Goal: Task Accomplishment & Management: Use online tool/utility

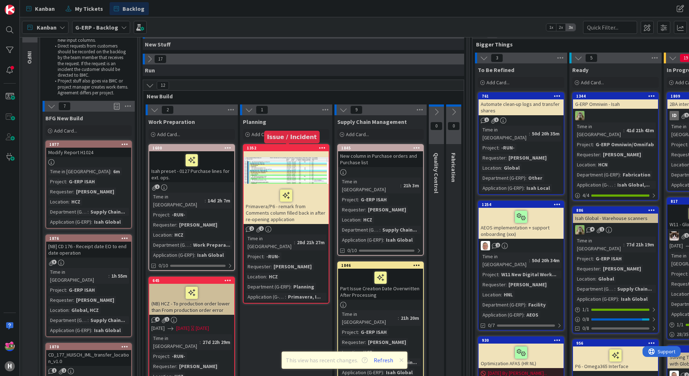
click at [299, 147] on div "1352" at bounding box center [288, 148] width 82 height 5
click at [98, 144] on div "1877" at bounding box center [90, 144] width 82 height 5
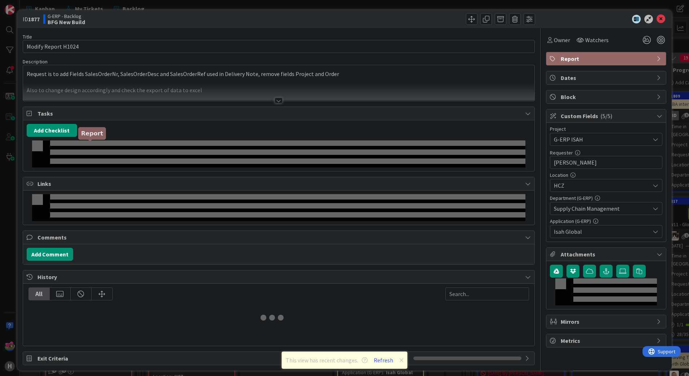
type textarea "x"
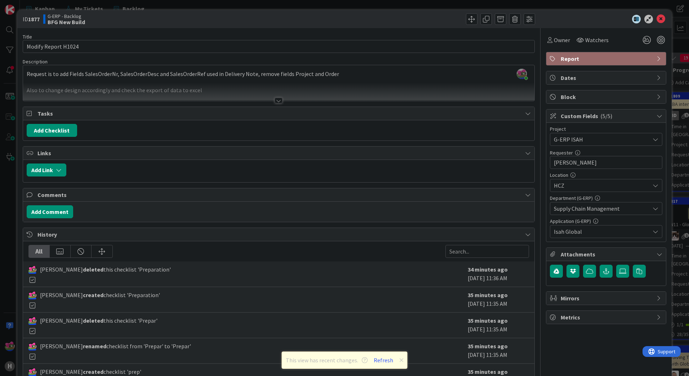
click at [275, 100] on div at bounding box center [279, 101] width 8 height 6
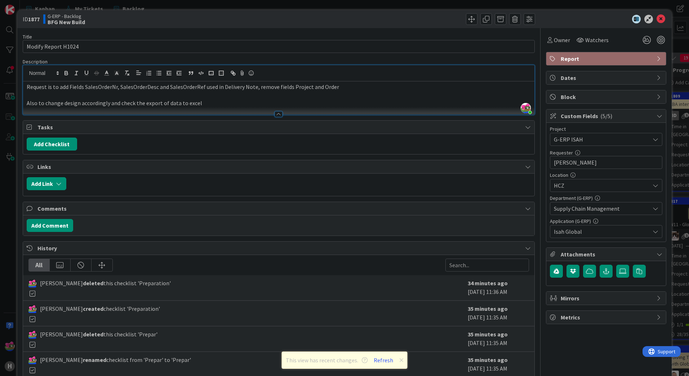
click at [202, 104] on p "Also to change design accordingly and check the export of data to excel" at bounding box center [279, 103] width 504 height 8
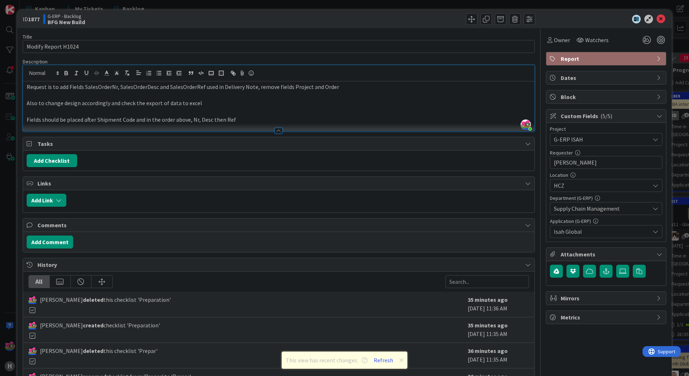
click at [651, 19] on div at bounding box center [603, 19] width 128 height 9
click at [656, 17] on icon at bounding box center [660, 19] width 9 height 9
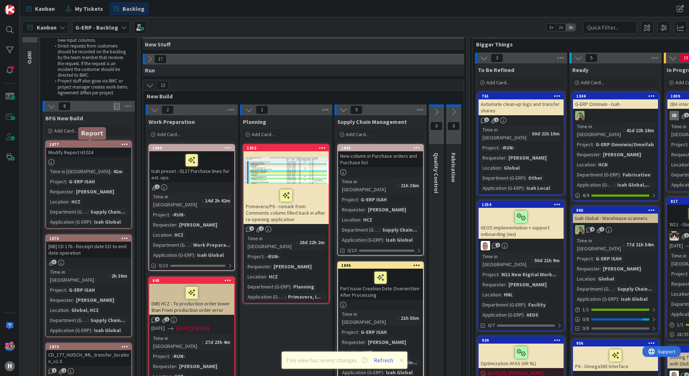
click at [102, 147] on div "1877" at bounding box center [90, 144] width 82 height 5
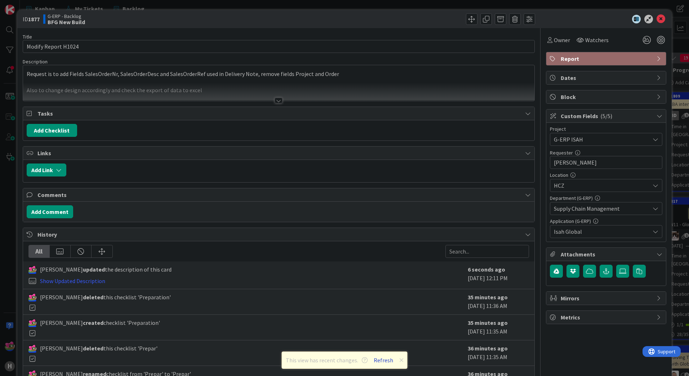
type textarea "x"
click at [384, 362] on button "Refresh" at bounding box center [383, 360] width 24 height 9
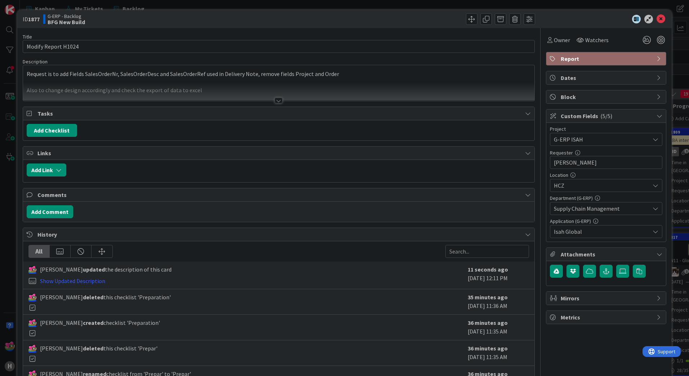
click at [275, 100] on div at bounding box center [279, 101] width 8 height 6
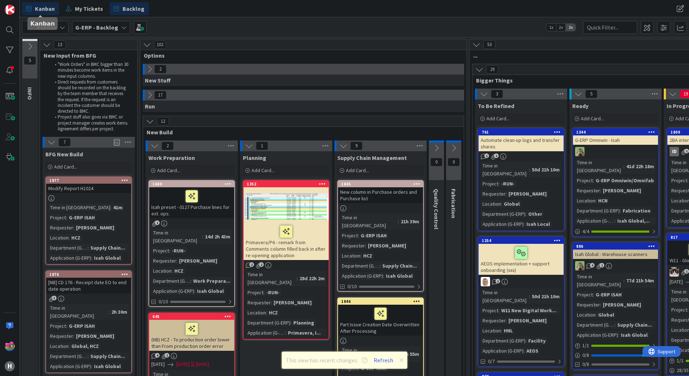
click at [48, 10] on span "Kanban" at bounding box center [45, 8] width 20 height 9
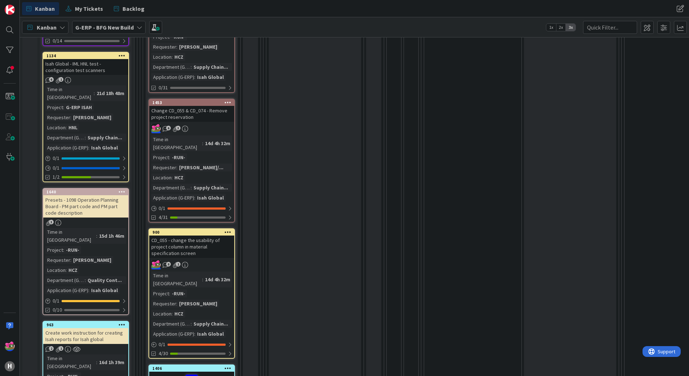
scroll to position [757, 0]
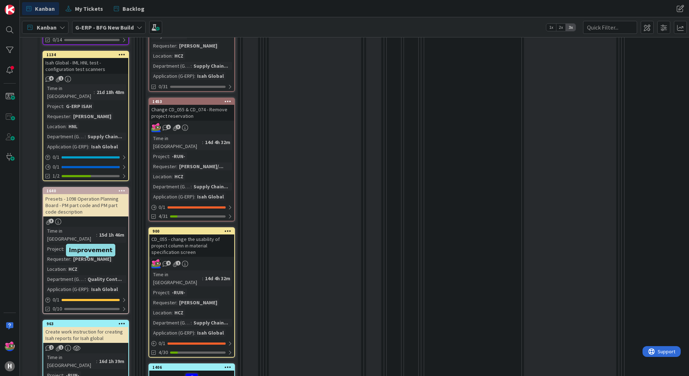
click at [94, 321] on div "963" at bounding box center [87, 323] width 82 height 5
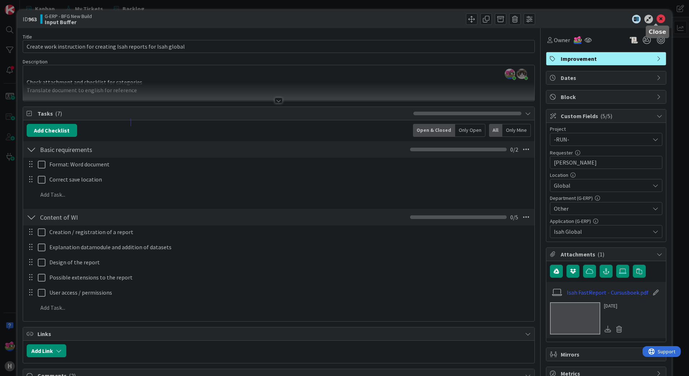
click at [657, 20] on icon at bounding box center [660, 19] width 9 height 9
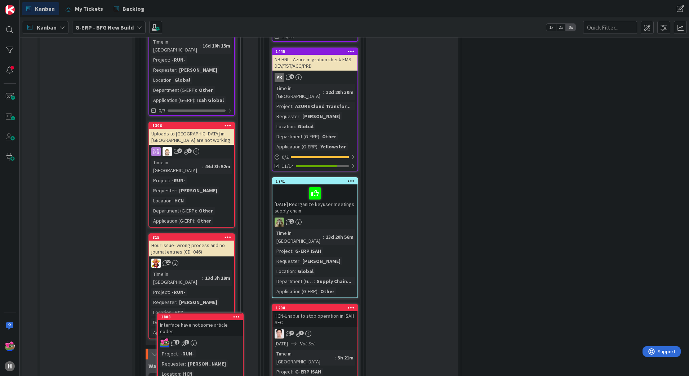
scroll to position [1857, 0]
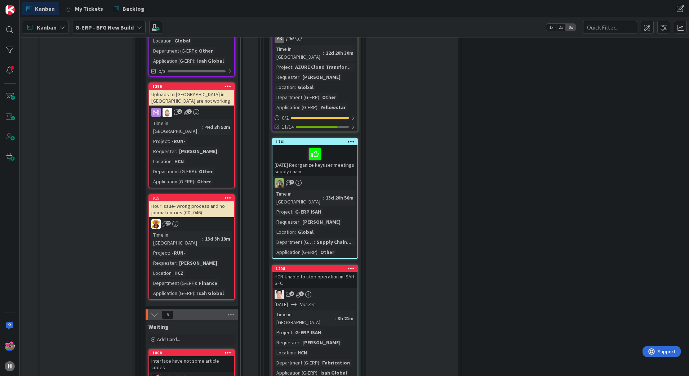
click at [226, 350] on icon at bounding box center [227, 352] width 7 height 5
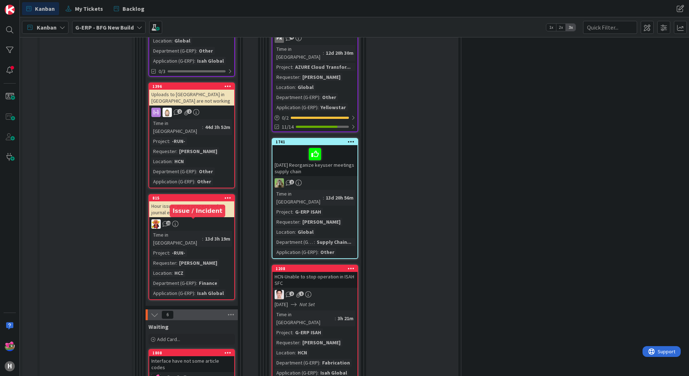
click at [173, 351] on div "1808" at bounding box center [193, 353] width 82 height 5
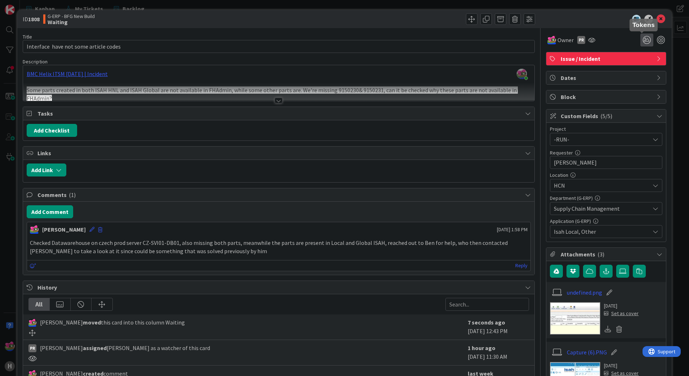
click at [640, 42] on icon at bounding box center [646, 40] width 13 height 13
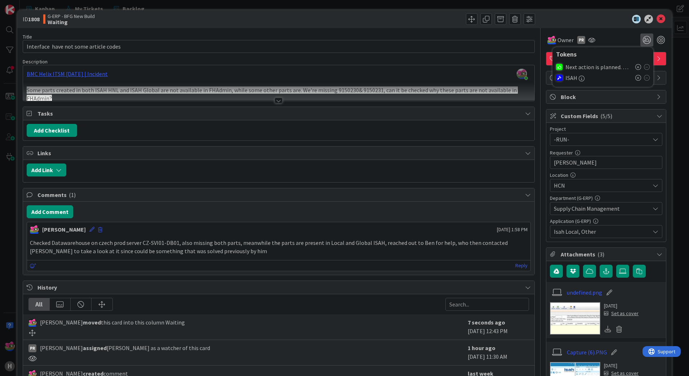
click at [635, 68] on icon at bounding box center [638, 67] width 6 height 6
click at [596, 18] on div at bounding box center [603, 19] width 128 height 9
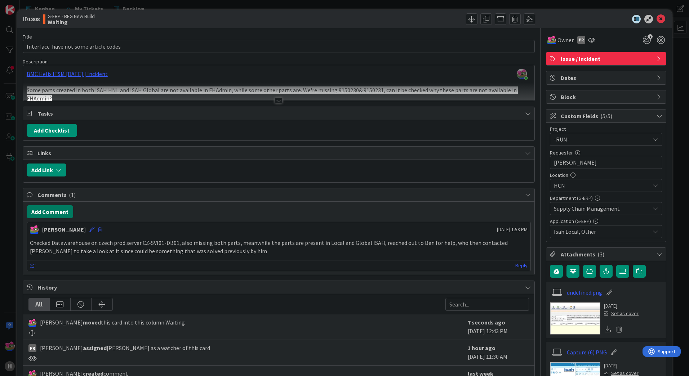
click at [59, 213] on button "Add Comment" at bounding box center [50, 211] width 46 height 13
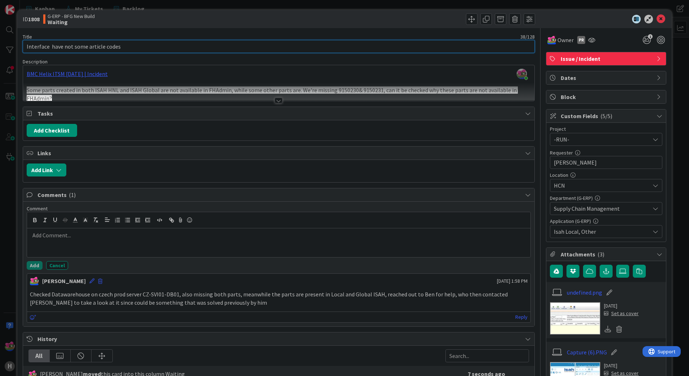
click at [26, 45] on input "Interface have not some article codes" at bounding box center [279, 46] width 512 height 13
type input "[11-09] Interface have not some article codes"
click at [66, 235] on p at bounding box center [279, 235] width 498 height 8
click at [61, 238] on p at bounding box center [279, 235] width 498 height 8
click at [38, 264] on button "Add" at bounding box center [35, 265] width 16 height 9
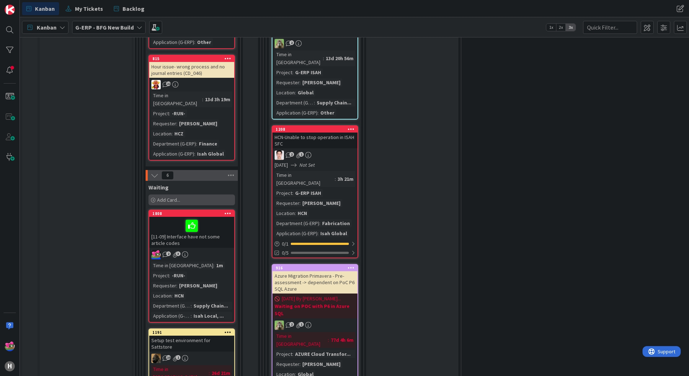
scroll to position [2109, 0]
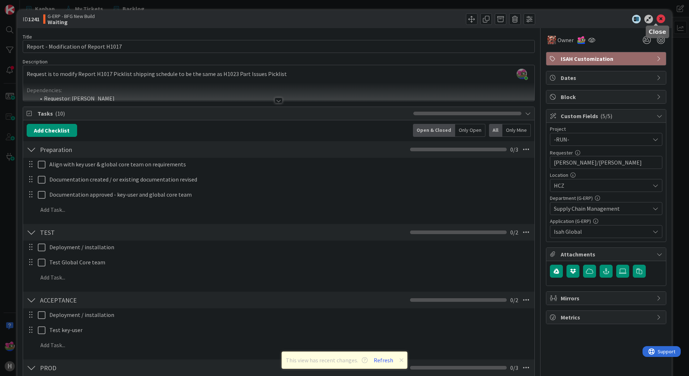
click at [656, 20] on icon at bounding box center [660, 19] width 9 height 9
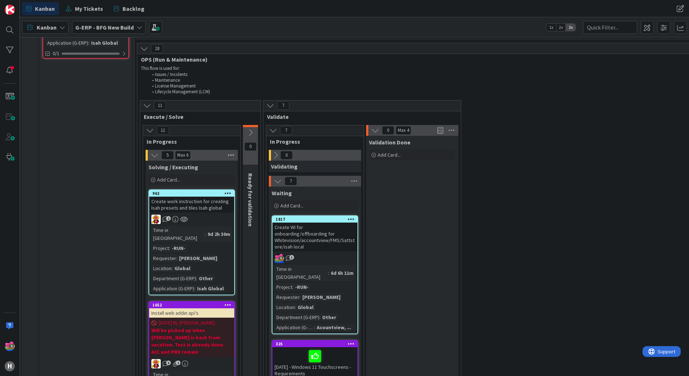
scroll to position [1333, 0]
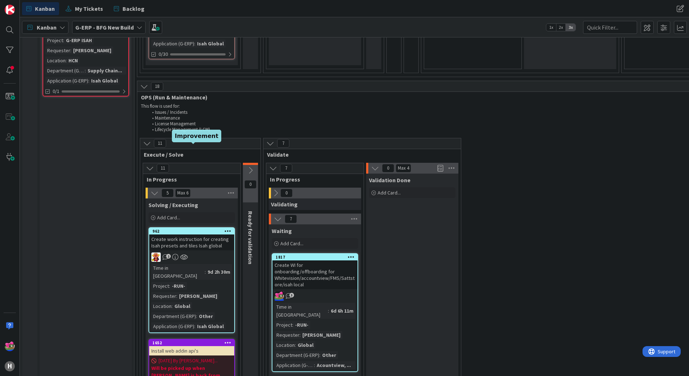
click at [194, 229] on div "962" at bounding box center [193, 231] width 82 height 5
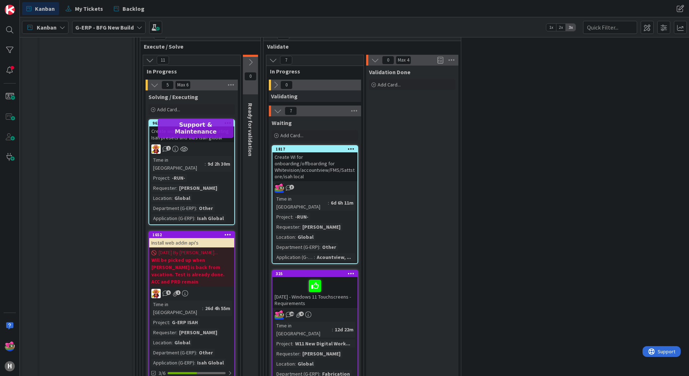
click at [184, 232] on div "1652" at bounding box center [193, 234] width 82 height 5
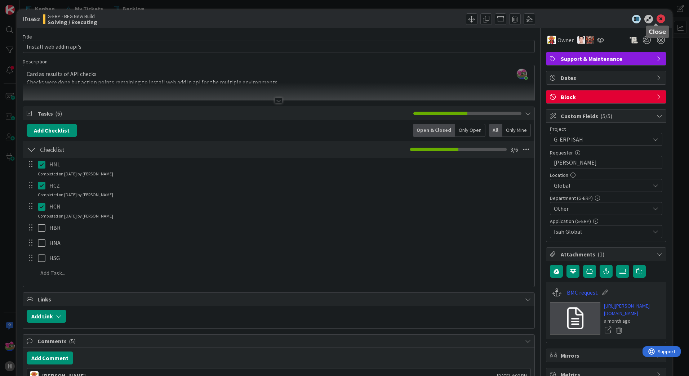
click at [656, 19] on icon at bounding box center [660, 19] width 9 height 9
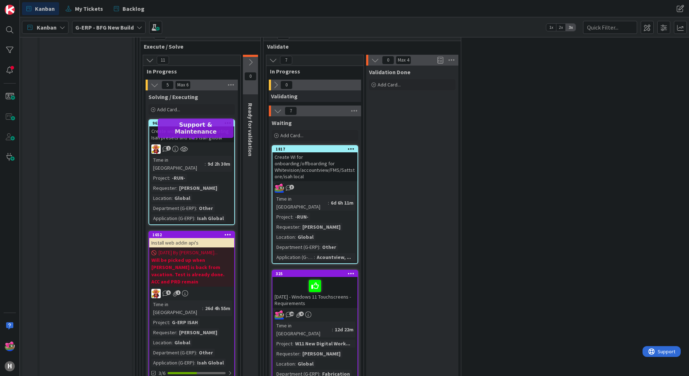
click at [177, 232] on div "1652" at bounding box center [193, 234] width 82 height 5
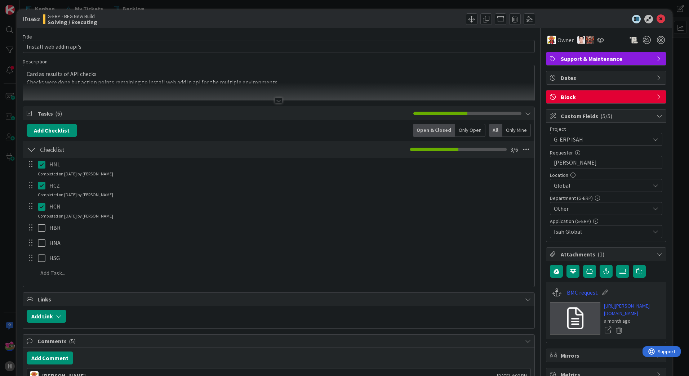
click at [650, 18] on div at bounding box center [603, 19] width 128 height 9
click at [656, 18] on icon at bounding box center [660, 19] width 9 height 9
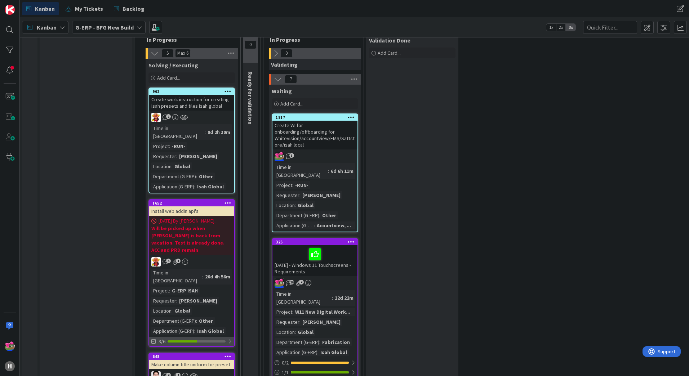
scroll to position [1467, 0]
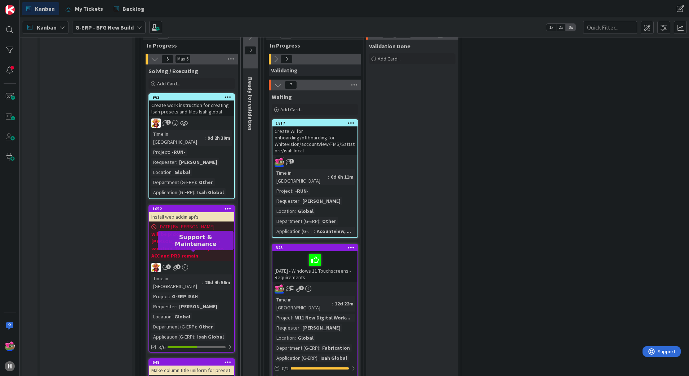
click at [197, 360] on div "648" at bounding box center [193, 362] width 82 height 5
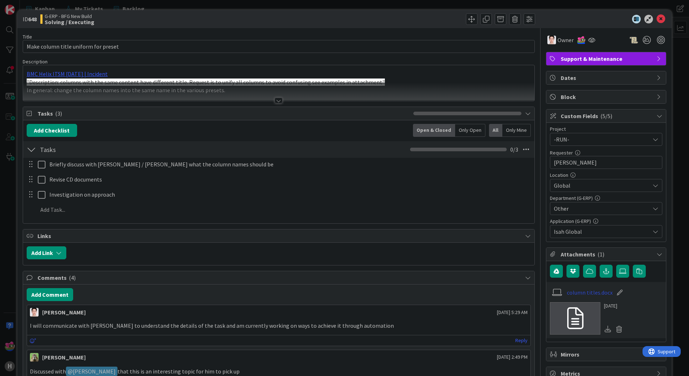
click at [587, 291] on link "column titles.docx" at bounding box center [590, 292] width 46 height 9
